Goal: Task Accomplishment & Management: Use online tool/utility

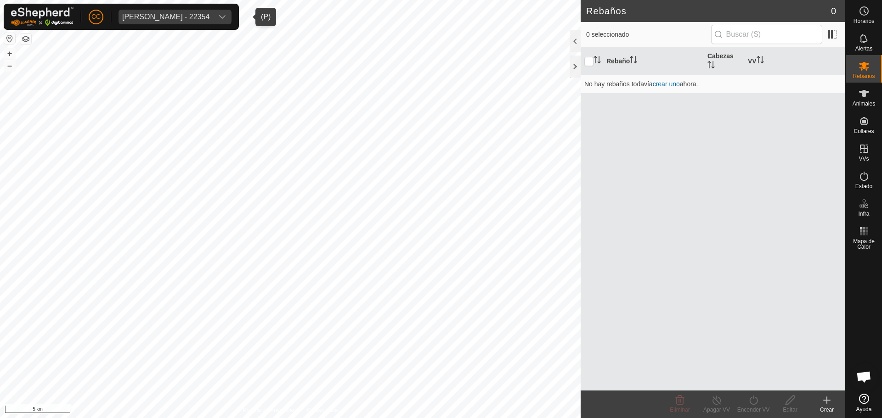
click at [209, 16] on div "[PERSON_NAME] - 22354" at bounding box center [165, 16] width 87 height 7
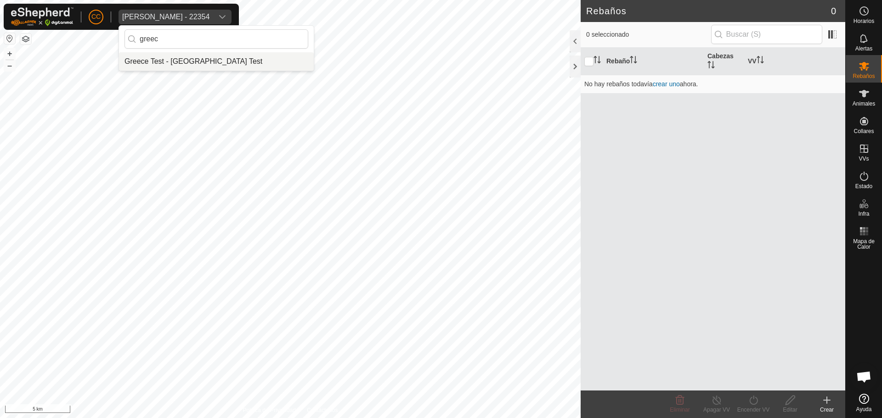
type input "greec"
click at [247, 66] on li "Greece Test - [GEOGRAPHIC_DATA] Test" at bounding box center [216, 61] width 195 height 18
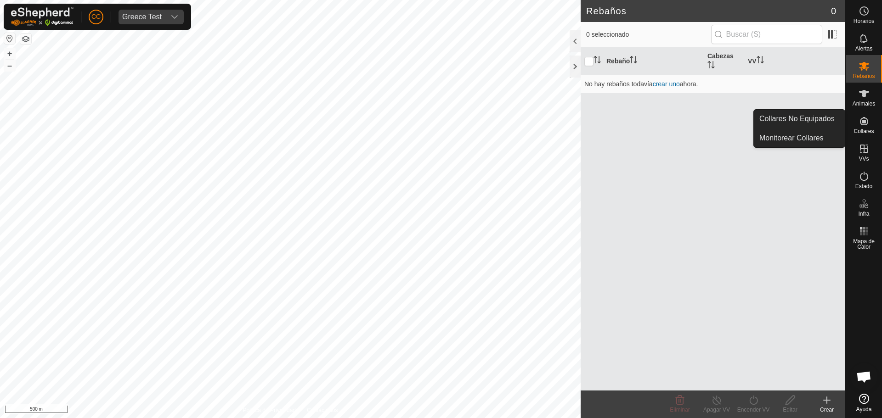
click at [865, 136] on div "Collares" at bounding box center [863, 124] width 36 height 28
click at [833, 122] on link "Collares No Equipados" at bounding box center [799, 119] width 91 height 18
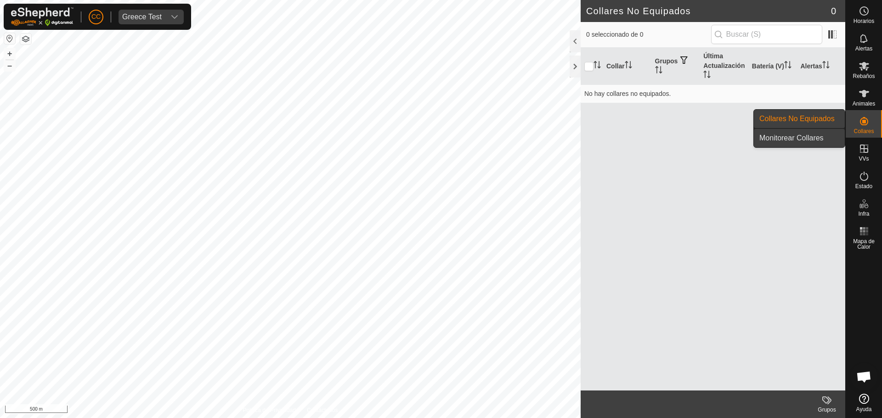
click at [758, 144] on link "Monitorear Collares" at bounding box center [799, 138] width 91 height 18
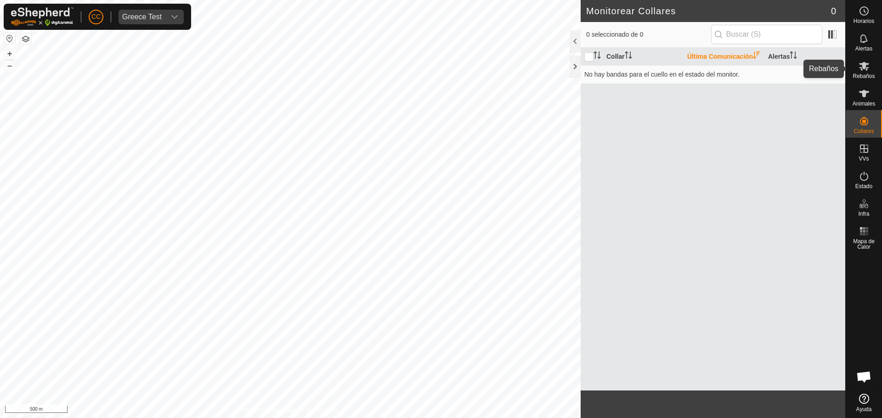
click at [865, 61] on icon at bounding box center [863, 66] width 11 height 11
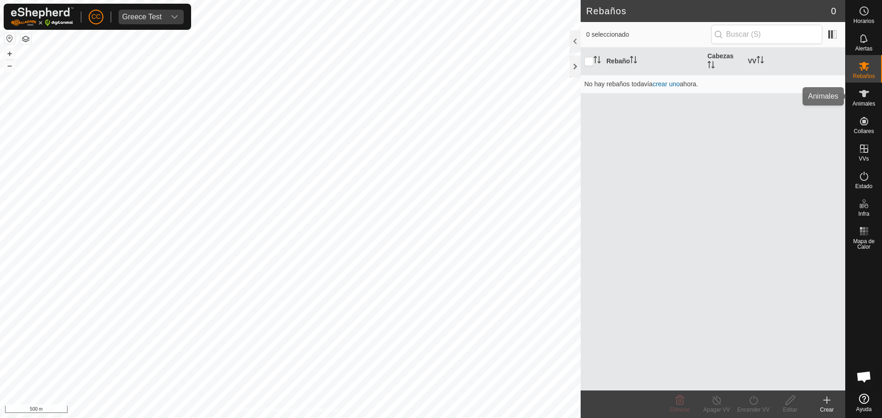
click at [869, 98] on es-animals-svg-icon at bounding box center [864, 93] width 17 height 15
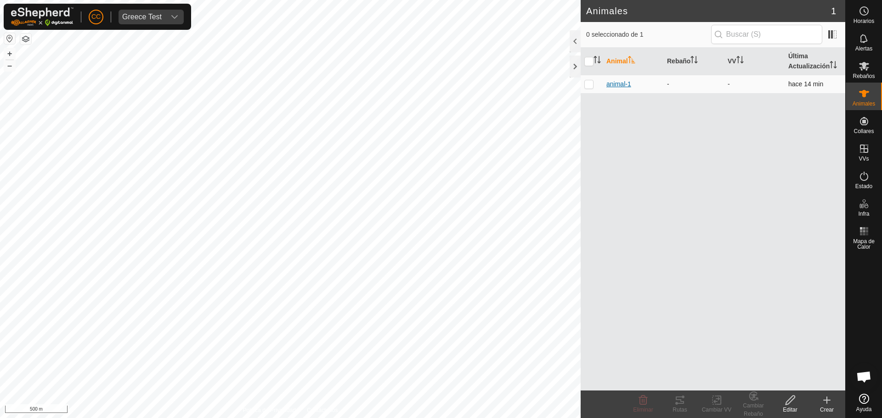
click at [623, 86] on span "animal-1" at bounding box center [618, 84] width 25 height 10
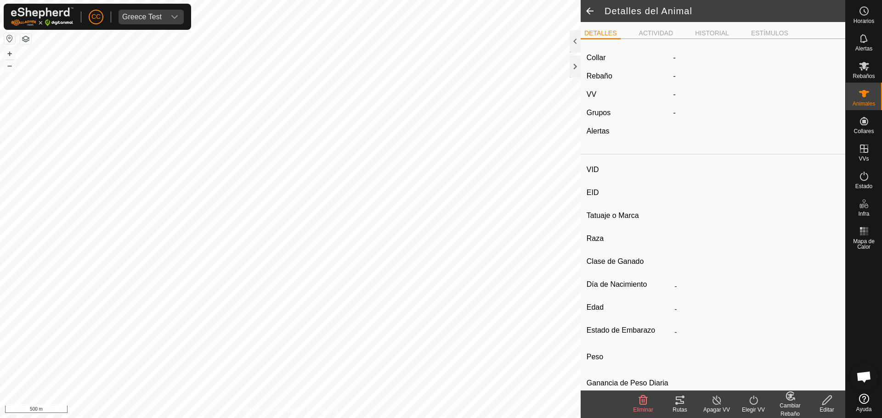
type input "animal-1"
type input "-"
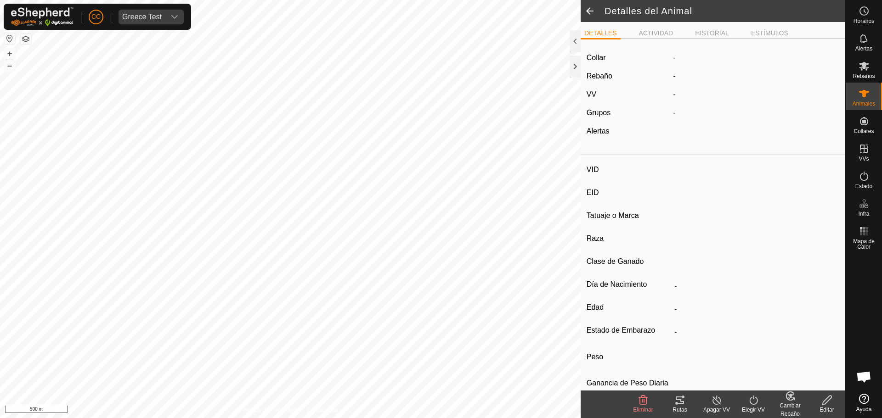
type input "0 kg"
type input "-"
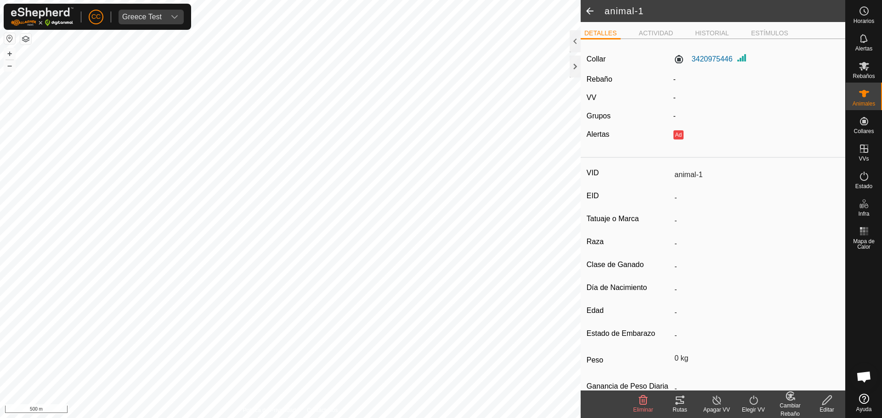
click at [681, 408] on div "Rutas" at bounding box center [679, 410] width 37 height 8
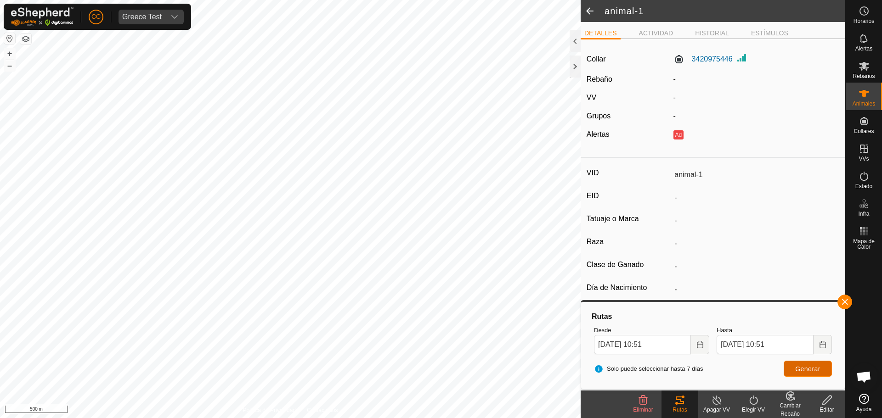
click at [792, 365] on button "Generar" at bounding box center [807, 369] width 48 height 16
click at [710, 350] on div "Desde [DATE] 10:51" at bounding box center [651, 340] width 123 height 36
click at [701, 344] on icon "Choose Date" at bounding box center [700, 344] width 6 height 7
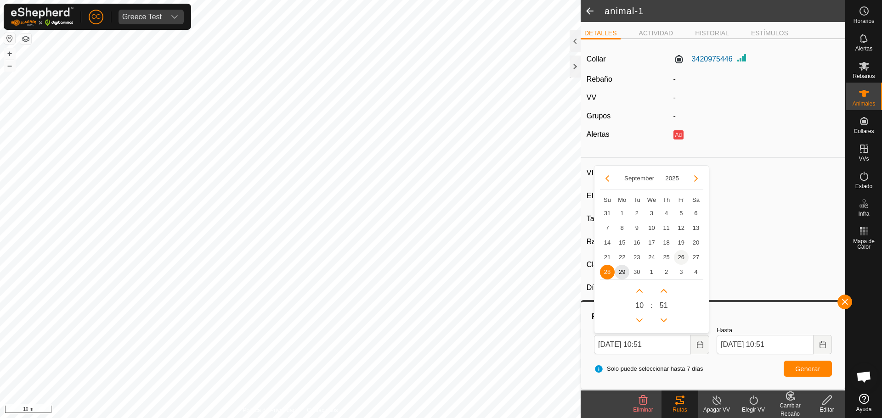
click at [679, 255] on span "26" at bounding box center [681, 257] width 15 height 15
type input "[DATE] 10:51"
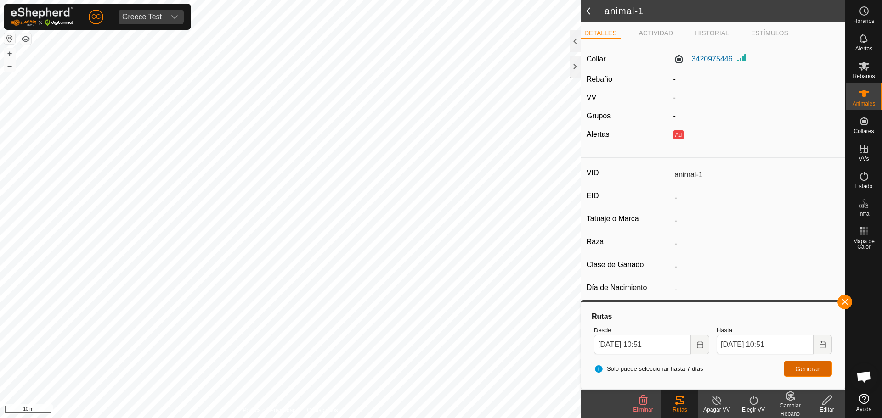
click at [813, 373] on button "Generar" at bounding box center [807, 369] width 48 height 16
